Goal: Task Accomplishment & Management: Use online tool/utility

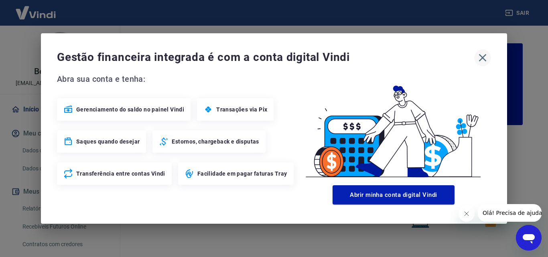
click at [481, 59] on icon "button" at bounding box center [483, 58] width 8 height 8
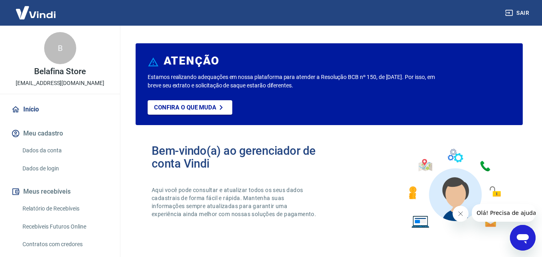
click at [67, 224] on link "Recebíveis Futuros Online" at bounding box center [64, 227] width 91 height 16
